Goal: Task Accomplishment & Management: Use online tool/utility

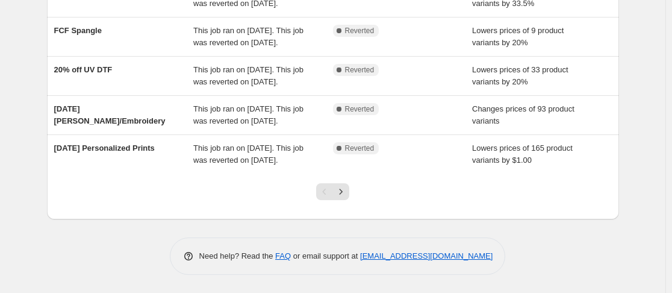
scroll to position [406, 0]
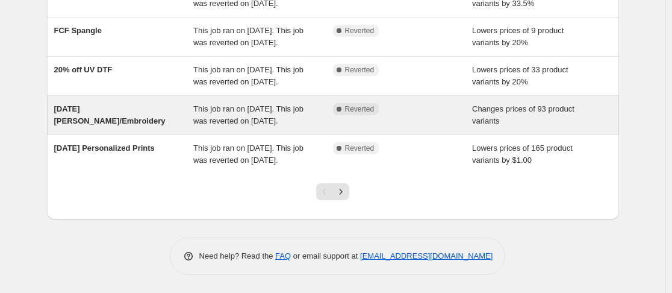
click at [250, 125] on span "This job ran on [DATE]. This job was reverted on [DATE]." at bounding box center [248, 114] width 110 height 21
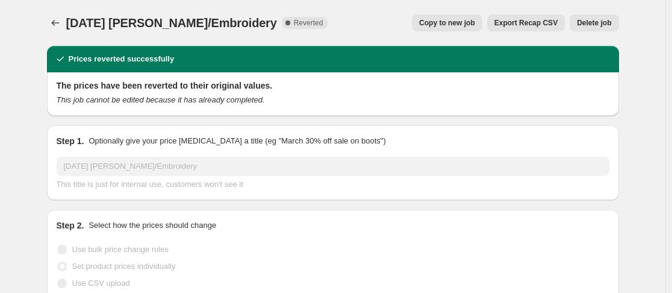
click at [449, 28] on button "Copy to new job" at bounding box center [447, 22] width 70 height 17
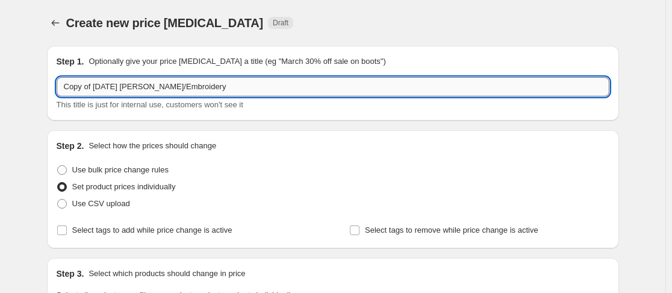
drag, startPoint x: 96, startPoint y: 86, endPoint x: 64, endPoint y: 92, distance: 32.5
click at [64, 92] on input "Copy of [DATE] [PERSON_NAME]/Embroidery" at bounding box center [333, 86] width 553 height 19
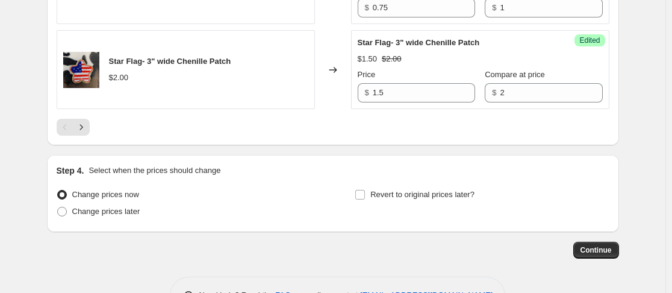
scroll to position [2182, 0]
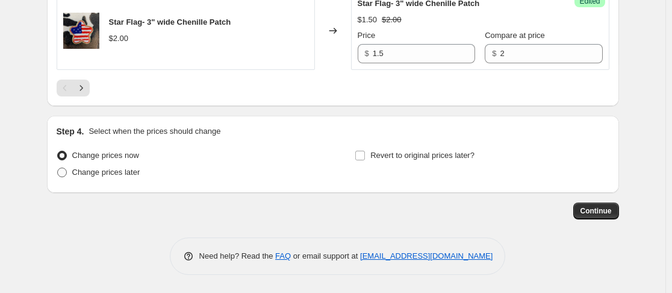
type input "[DATE] [PERSON_NAME]/Embroidery"
click at [64, 172] on span at bounding box center [62, 172] width 10 height 10
click at [58, 168] on input "Change prices later" at bounding box center [57, 167] width 1 height 1
radio input "true"
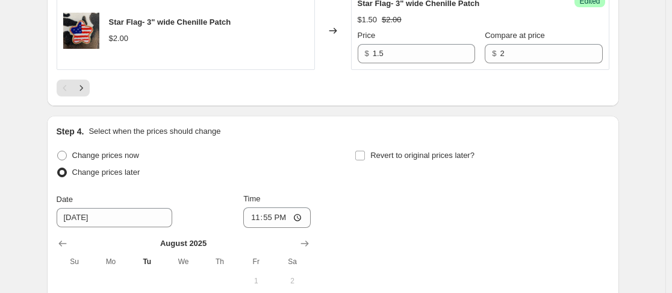
scroll to position [2244, 0]
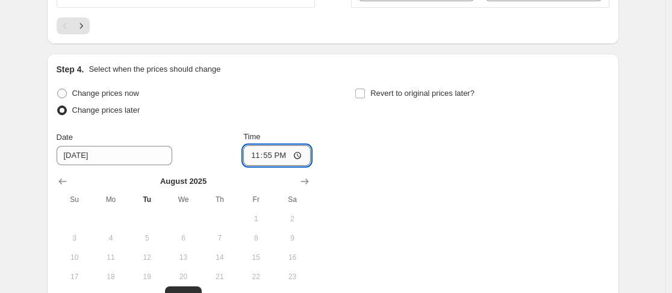
click at [252, 155] on input "23:55" at bounding box center [276, 155] width 67 height 20
type input "00:00"
click at [361, 158] on div "Change prices now Change prices later Date [DATE] Time 00:00 [DATE] Su Mo Tu We…" at bounding box center [333, 205] width 553 height 240
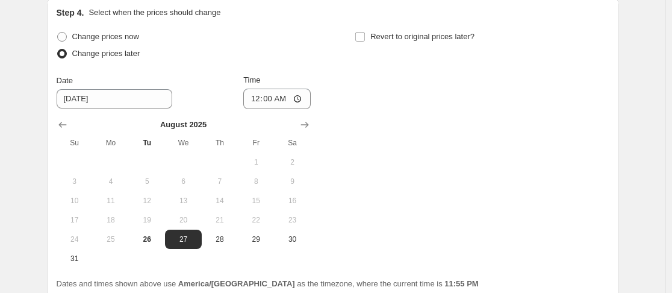
scroll to position [2301, 0]
click at [364, 39] on input "Revert to original prices later?" at bounding box center [360, 36] width 10 height 10
checkbox input "true"
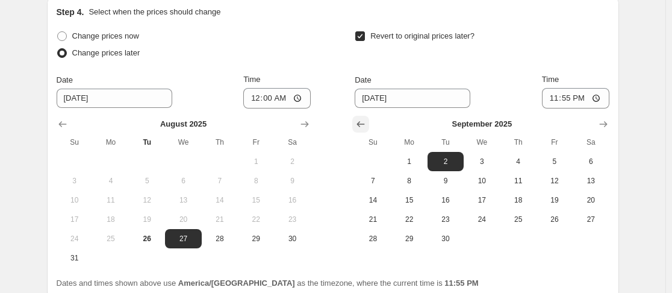
click at [364, 118] on icon "Show previous month, August 2025" at bounding box center [361, 124] width 12 height 12
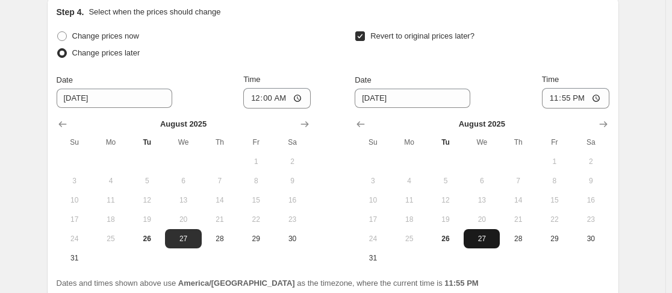
click at [491, 241] on span "27" at bounding box center [481, 239] width 26 height 10
type input "[DATE]"
click at [568, 96] on input "23:55" at bounding box center [575, 98] width 67 height 20
type input "23:59"
click at [618, 36] on div "Step 4. Select when the prices should change Change prices now Change prices la…" at bounding box center [333, 147] width 572 height 302
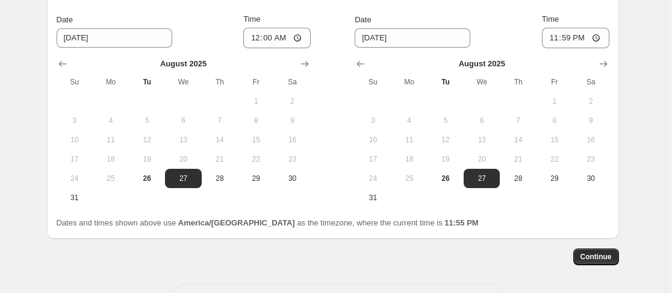
scroll to position [2383, 0]
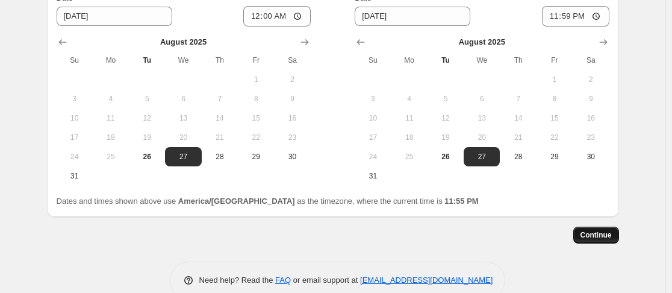
click at [588, 237] on span "Continue" at bounding box center [595, 235] width 31 height 10
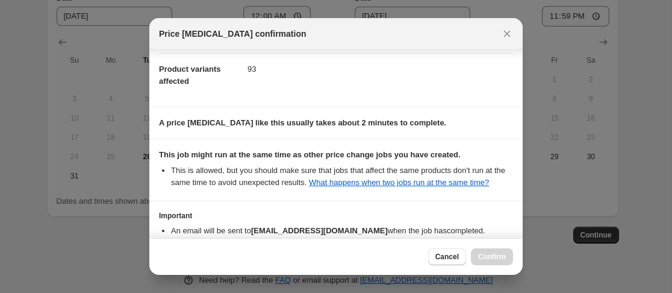
scroll to position [148, 0]
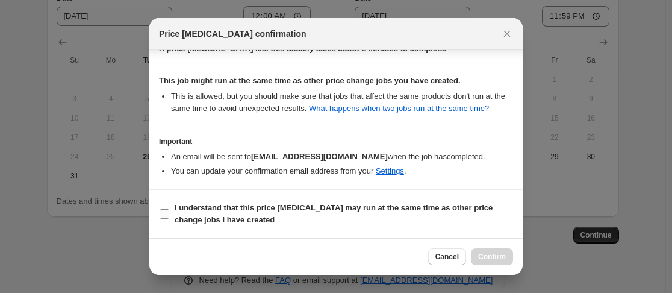
click at [169, 211] on span ":r4p:" at bounding box center [164, 213] width 11 height 11
click at [169, 211] on input "I understand that this price [MEDICAL_DATA] may run at the same time as other p…" at bounding box center [165, 214] width 10 height 10
checkbox input "true"
click at [483, 249] on button "Confirm" at bounding box center [492, 256] width 42 height 17
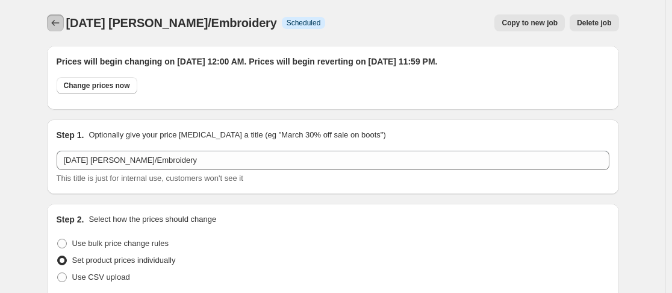
click at [49, 20] on button "Price change jobs" at bounding box center [55, 22] width 17 height 17
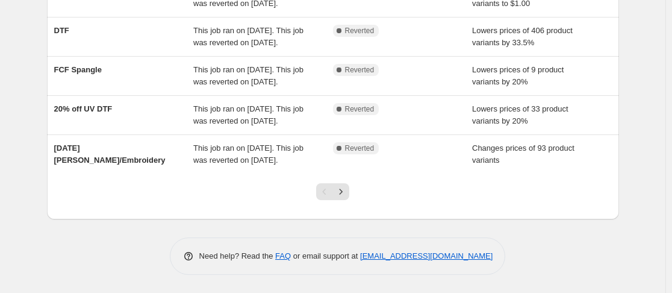
scroll to position [460, 0]
click at [347, 191] on icon "Next" at bounding box center [341, 191] width 12 height 12
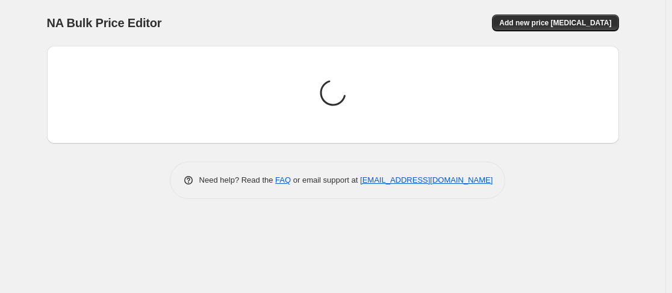
scroll to position [0, 0]
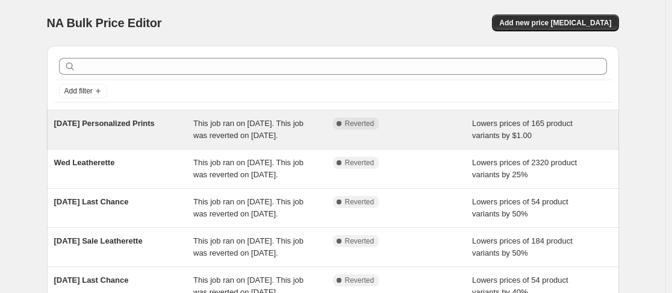
click at [131, 128] on span "[DATE] Personalized Prints" at bounding box center [104, 123] width 101 height 9
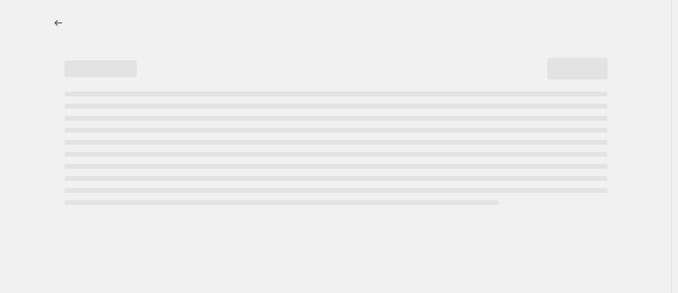
select select "by"
select select "no_change"
select select "collection"
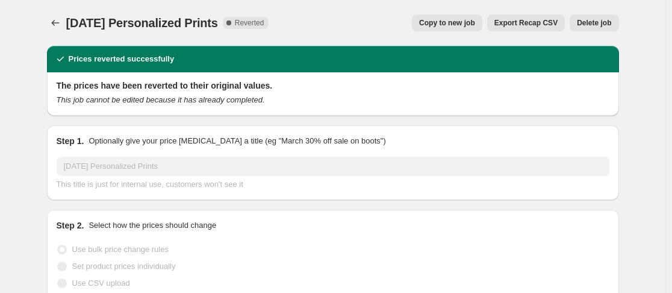
click at [419, 25] on button "Copy to new job" at bounding box center [447, 22] width 70 height 17
select select "by"
select select "no_change"
select select "collection"
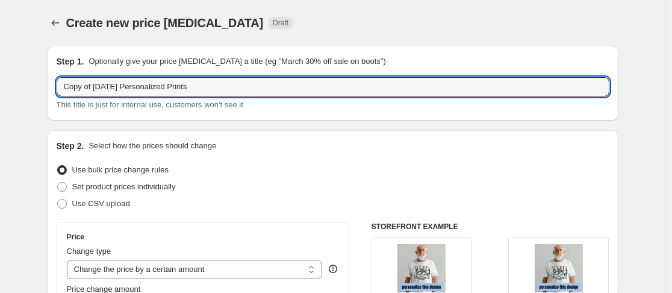
drag, startPoint x: 96, startPoint y: 88, endPoint x: 33, endPoint y: 95, distance: 63.6
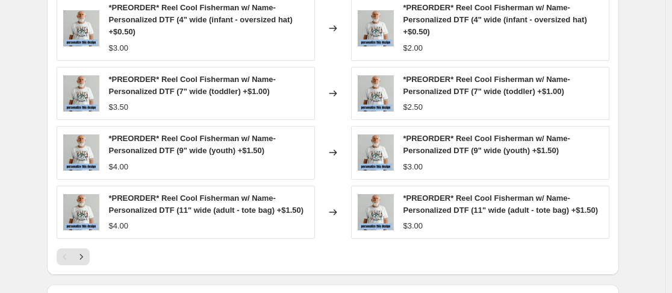
scroll to position [1090, 0]
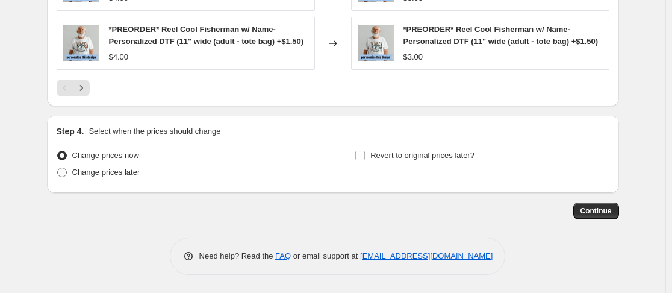
type input "[DATE] Personalized Prints"
click at [67, 176] on span at bounding box center [62, 172] width 10 height 10
click at [58, 168] on input "Change prices later" at bounding box center [57, 167] width 1 height 1
radio input "true"
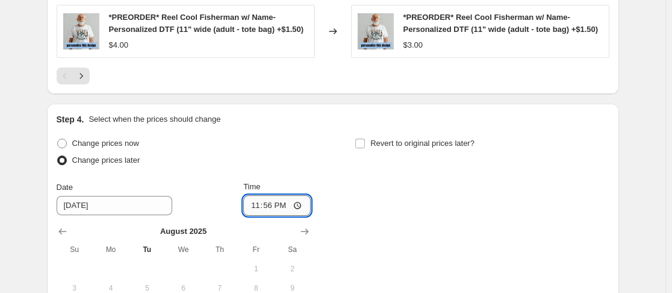
click at [252, 216] on input "23:56" at bounding box center [276, 205] width 67 height 20
type input "00:00"
click at [363, 148] on input "Revert to original prices later?" at bounding box center [360, 143] width 10 height 10
checkbox input "true"
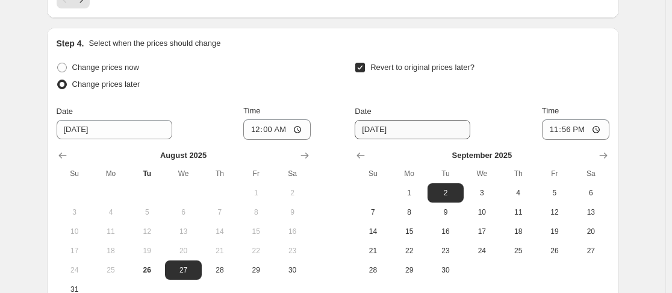
scroll to position [1166, 0]
click at [361, 161] on icon "Show previous month, August 2025" at bounding box center [361, 155] width 12 height 12
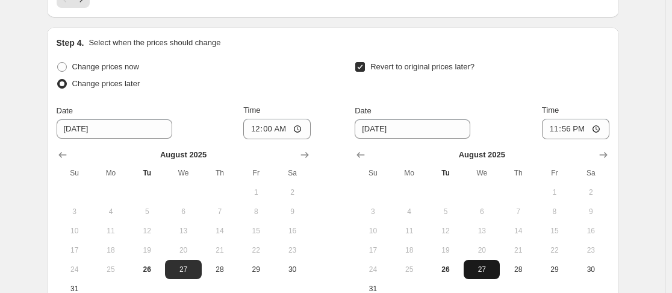
click at [485, 274] on span "27" at bounding box center [481, 269] width 26 height 10
type input "[DATE]"
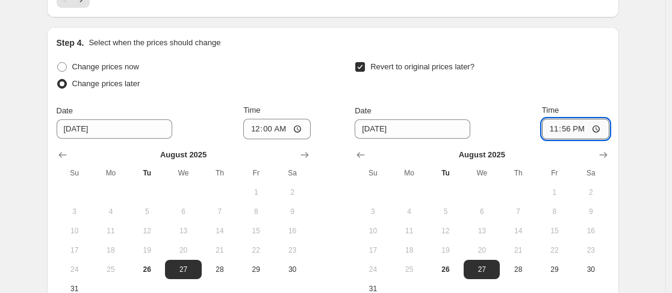
click at [565, 139] on input "23:56" at bounding box center [575, 129] width 67 height 20
type input "23:59"
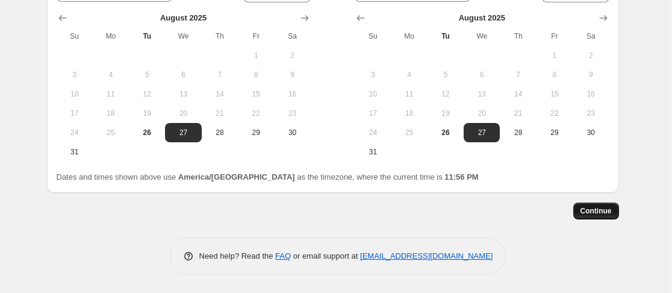
click at [589, 205] on button "Continue" at bounding box center [596, 210] width 46 height 17
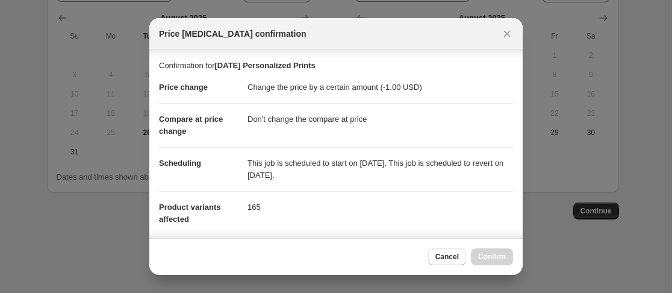
scroll to position [224, 0]
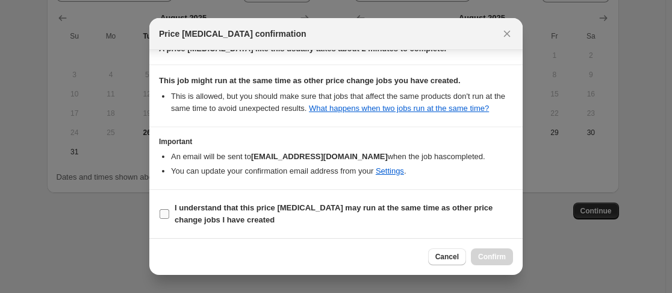
click at [164, 211] on input "I understand that this price [MEDICAL_DATA] may run at the same time as other p…" at bounding box center [165, 214] width 10 height 10
checkbox input "true"
click at [488, 259] on span "Confirm" at bounding box center [492, 257] width 28 height 10
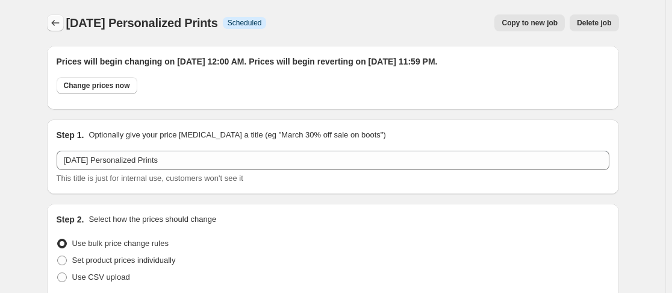
click at [56, 19] on icon "Price change jobs" at bounding box center [55, 23] width 12 height 12
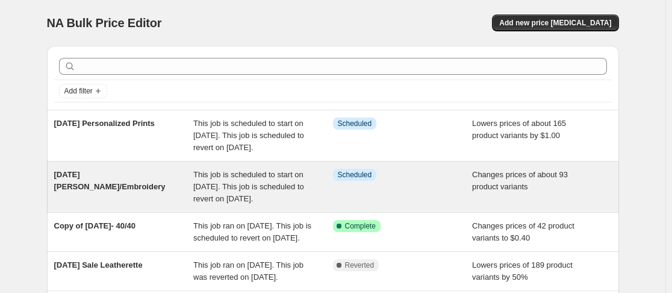
scroll to position [472, 0]
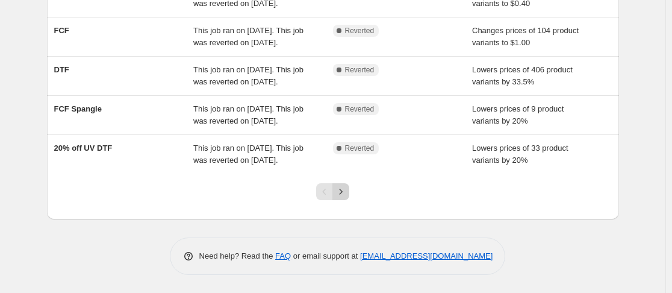
click at [343, 198] on button "Next" at bounding box center [340, 191] width 17 height 17
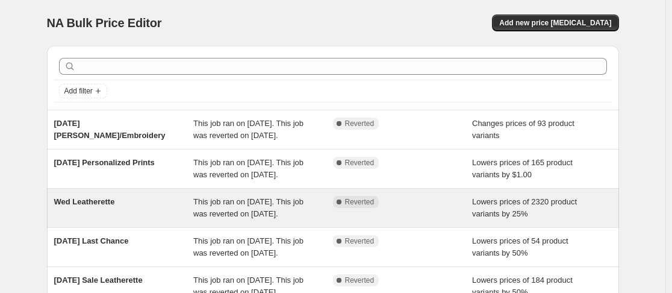
click at [99, 206] on span "Wed Leatherette" at bounding box center [84, 201] width 61 height 9
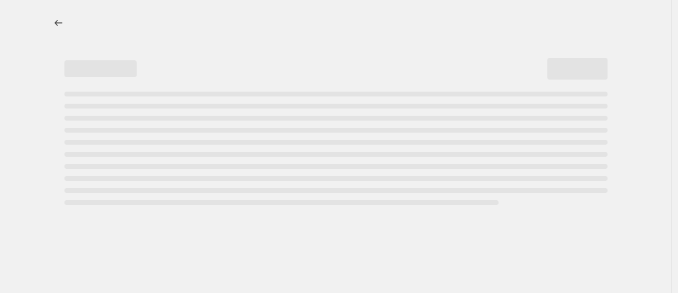
select select "percentage"
select select "no_change"
select select "collection"
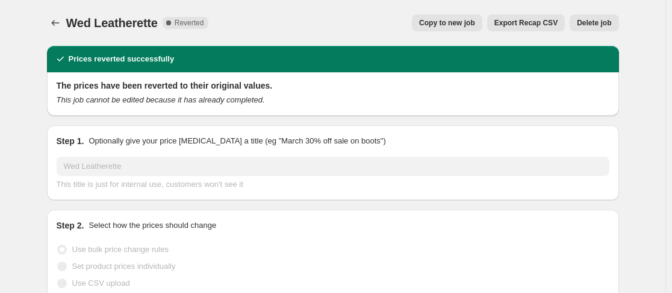
click at [452, 19] on span "Copy to new job" at bounding box center [447, 23] width 56 height 10
select select "percentage"
select select "no_change"
select select "collection"
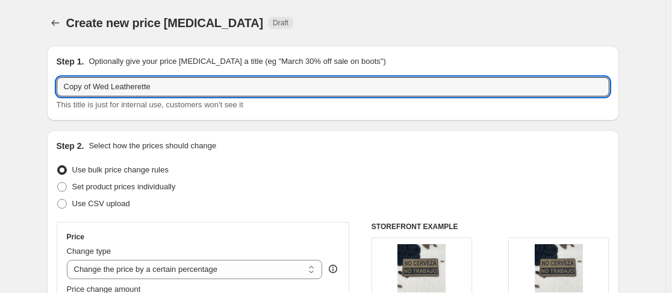
drag, startPoint x: 97, startPoint y: 85, endPoint x: -23, endPoint y: 81, distance: 119.9
click at [0, 81] on html "Home Settings Plans Skip to content Create new price [MEDICAL_DATA]. This page …" at bounding box center [336, 146] width 672 height 293
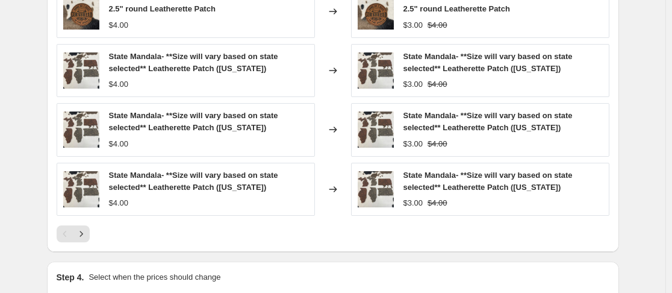
scroll to position [1066, 0]
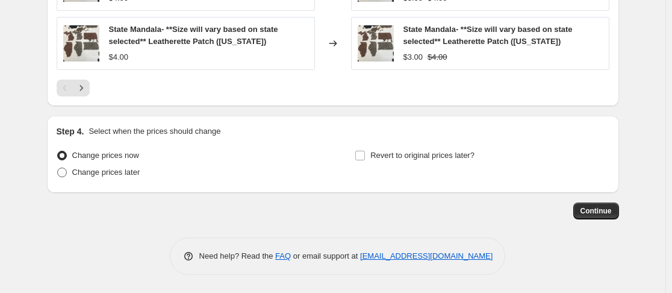
type input "Wed Leatherette"
click at [60, 175] on span at bounding box center [62, 172] width 10 height 10
click at [58, 168] on input "Change prices later" at bounding box center [57, 167] width 1 height 1
radio input "true"
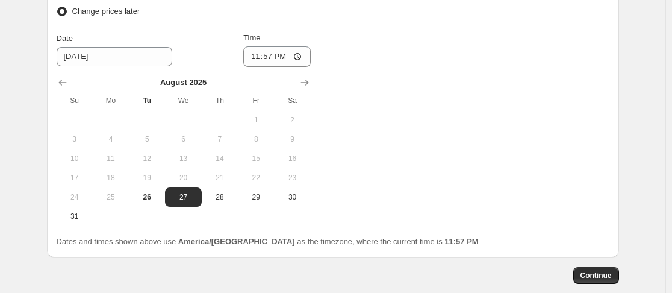
scroll to position [1227, 0]
click at [255, 55] on input "23:57" at bounding box center [276, 56] width 67 height 20
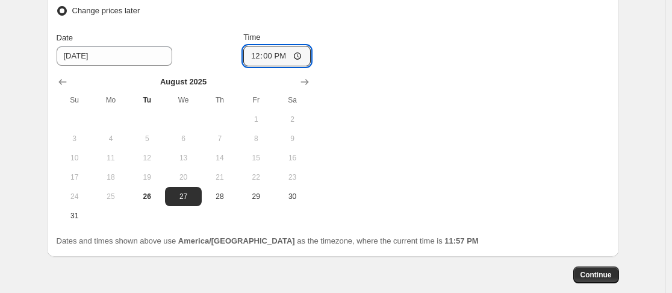
type input "00:00"
click at [302, 45] on div "Time 00:00" at bounding box center [276, 48] width 67 height 35
click at [374, 45] on div "Change prices now Change prices later Date [DATE] Time 00:00 [DATE] Su Mo Tu We…" at bounding box center [333, 106] width 553 height 240
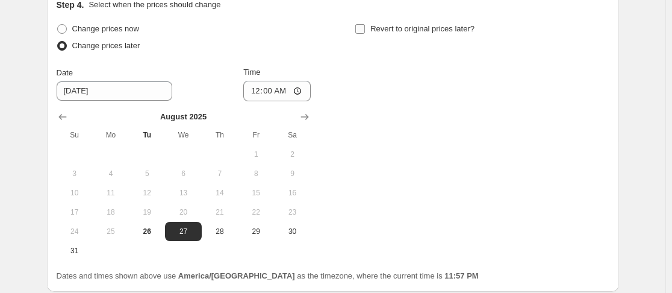
click at [361, 26] on input "Revert to original prices later?" at bounding box center [360, 29] width 10 height 10
checkbox input "true"
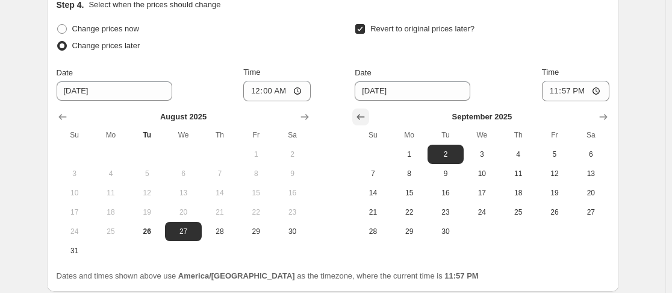
click at [363, 113] on icon "Show previous month, August 2025" at bounding box center [361, 117] width 12 height 12
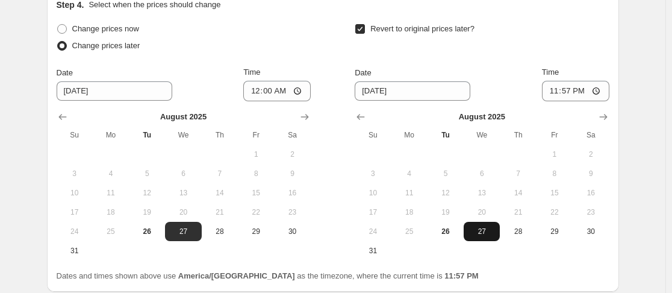
click at [482, 233] on span "27" at bounding box center [481, 231] width 26 height 10
type input "[DATE]"
click at [570, 89] on input "23:57" at bounding box center [575, 91] width 67 height 20
type input "23:59"
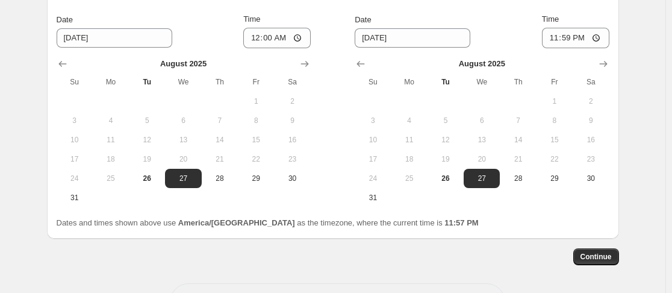
scroll to position [1257, 0]
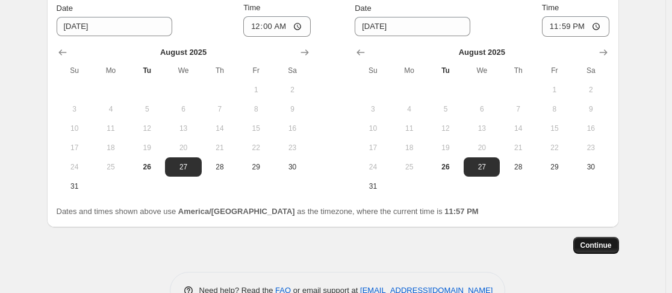
click at [596, 242] on span "Continue" at bounding box center [595, 245] width 31 height 10
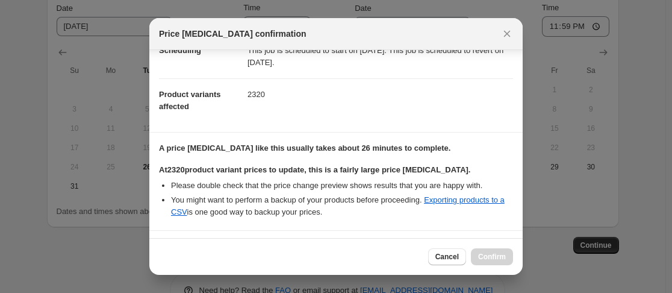
scroll to position [302, 0]
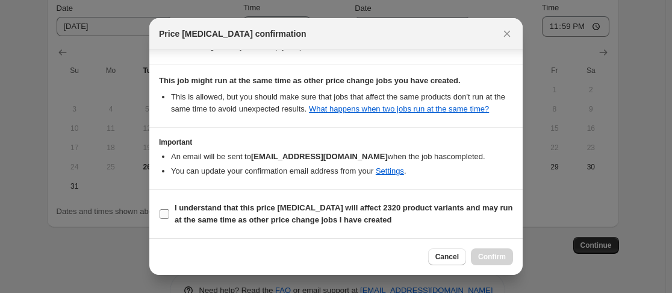
click at [163, 214] on input "I understand that this price [MEDICAL_DATA] will affect 2320 product variants a…" at bounding box center [165, 214] width 10 height 10
checkbox input "true"
click at [487, 258] on span "Confirm" at bounding box center [492, 257] width 28 height 10
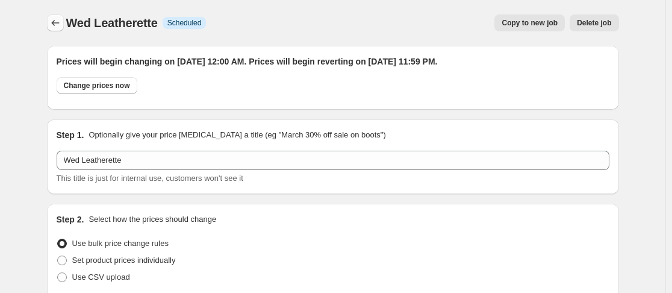
click at [60, 24] on icon "Price change jobs" at bounding box center [55, 23] width 12 height 12
